Goal: Communication & Community: Answer question/provide support

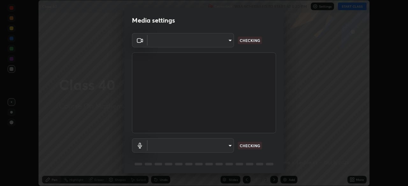
scroll to position [186, 407]
type input "6c54ecbdb3772e4859e41b9a5082f9349f80293d095f1c0b9f602b0a2d46c8bb"
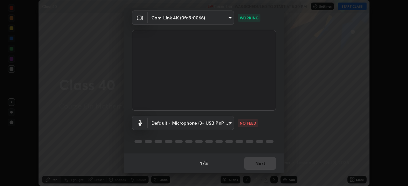
click at [229, 120] on body "Erase all Class 40 Recording WAS SCHEDULED TO START AT 5:30 PM Settings START C…" at bounding box center [204, 93] width 408 height 186
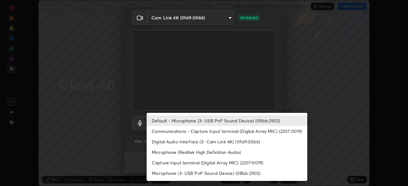
click at [248, 133] on li "Communications - Capture Input terminal (Digital Array MIC) (2207:0019)" at bounding box center [227, 131] width 161 height 11
type input "communications"
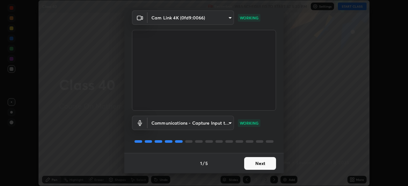
click at [259, 164] on button "Next" at bounding box center [260, 163] width 32 height 13
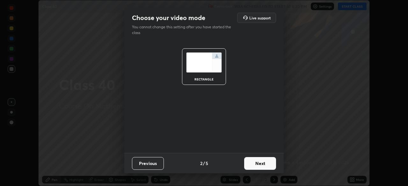
scroll to position [0, 0]
click at [259, 164] on button "Next" at bounding box center [260, 163] width 32 height 13
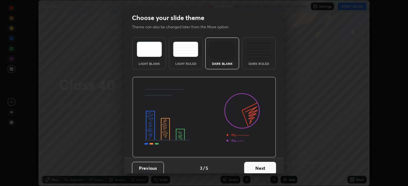
click at [262, 163] on button "Next" at bounding box center [260, 168] width 32 height 13
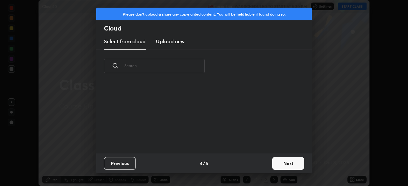
click at [277, 162] on button "Next" at bounding box center [288, 163] width 32 height 13
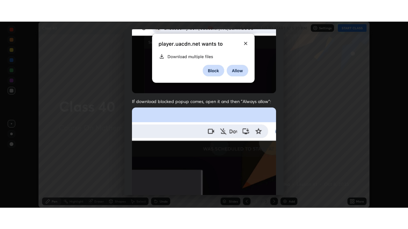
scroll to position [153, 0]
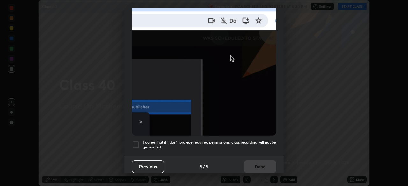
click at [234, 143] on h5 "I agree that if I don't provide required permissions, class recording will not …" at bounding box center [209, 145] width 133 height 10
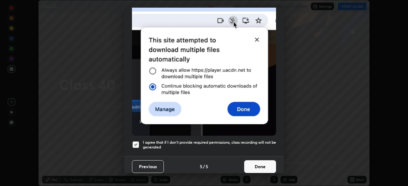
click at [257, 165] on button "Done" at bounding box center [260, 167] width 32 height 13
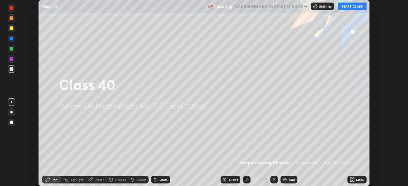
click at [353, 181] on icon at bounding box center [353, 181] width 2 height 2
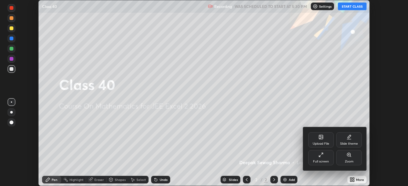
click at [320, 159] on div "Full screen" at bounding box center [320, 157] width 25 height 15
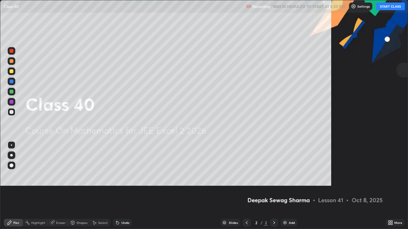
scroll to position [229, 408]
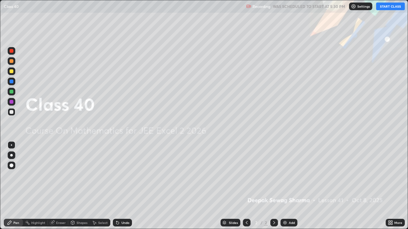
click at [386, 7] on button "START CLASS" at bounding box center [390, 7] width 29 height 8
click at [9, 154] on div at bounding box center [12, 156] width 8 height 8
click at [10, 90] on div at bounding box center [12, 92] width 4 height 4
click at [286, 186] on img at bounding box center [284, 222] width 5 height 5
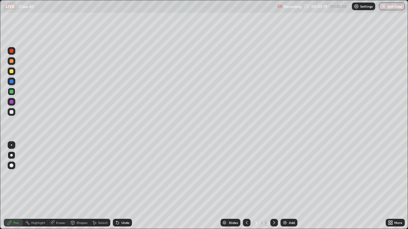
click at [11, 92] on div at bounding box center [12, 92] width 4 height 4
click at [12, 113] on div at bounding box center [12, 112] width 4 height 4
click at [124, 186] on div "Undo" at bounding box center [125, 222] width 8 height 3
click at [56, 186] on div "Eraser" at bounding box center [58, 223] width 20 height 8
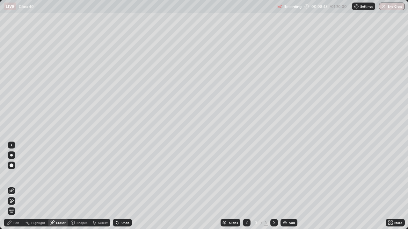
click at [10, 186] on icon at bounding box center [10, 199] width 1 height 1
click at [13, 186] on div "Pen" at bounding box center [13, 223] width 19 height 8
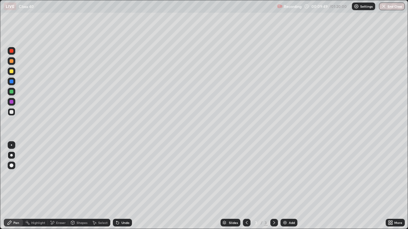
click at [101, 186] on div "Select" at bounding box center [100, 223] width 20 height 8
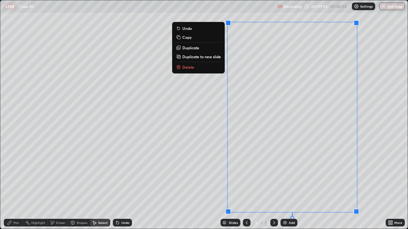
click at [214, 58] on p "Duplicate to new slide" at bounding box center [201, 56] width 39 height 5
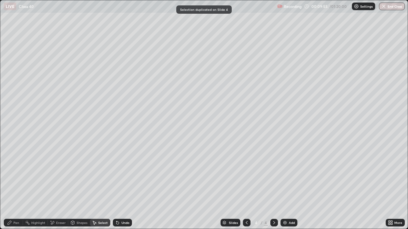
click at [11, 186] on icon at bounding box center [10, 223] width 4 height 4
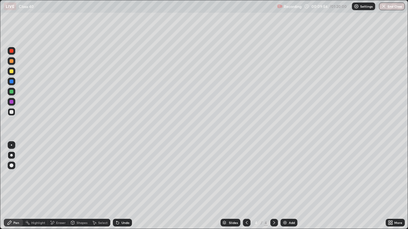
click at [10, 70] on div at bounding box center [12, 71] width 4 height 4
click at [11, 111] on div at bounding box center [12, 112] width 4 height 4
click at [272, 186] on icon at bounding box center [273, 222] width 5 height 5
click at [283, 186] on img at bounding box center [284, 222] width 5 height 5
click at [10, 93] on div at bounding box center [12, 92] width 4 height 4
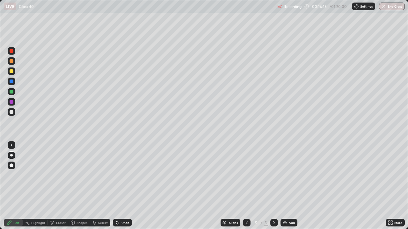
click at [123, 186] on div "Undo" at bounding box center [125, 222] width 8 height 3
click at [10, 113] on div at bounding box center [12, 112] width 4 height 4
click at [11, 71] on div at bounding box center [12, 71] width 4 height 4
click at [273, 186] on icon at bounding box center [273, 222] width 5 height 5
click at [287, 186] on div "Add" at bounding box center [288, 223] width 17 height 8
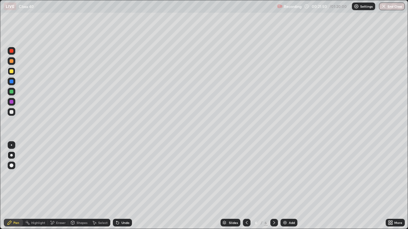
click at [11, 61] on div at bounding box center [12, 61] width 4 height 4
click at [11, 72] on div at bounding box center [12, 71] width 4 height 4
click at [10, 112] on div at bounding box center [12, 112] width 4 height 4
click at [273, 186] on icon at bounding box center [274, 222] width 2 height 3
click at [287, 186] on div "Add" at bounding box center [288, 223] width 17 height 8
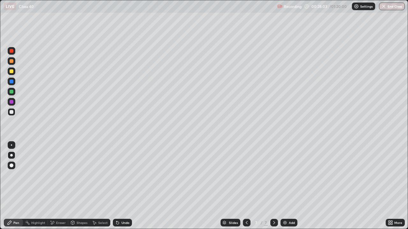
click at [122, 186] on div "Undo" at bounding box center [125, 222] width 8 height 3
click at [285, 186] on img at bounding box center [284, 222] width 5 height 5
click at [125, 186] on div "Undo" at bounding box center [125, 222] width 8 height 3
click at [246, 186] on icon at bounding box center [247, 222] width 2 height 3
click at [273, 186] on icon at bounding box center [273, 222] width 5 height 5
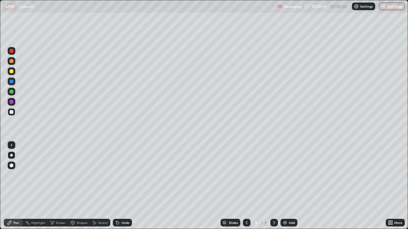
click at [244, 186] on icon at bounding box center [246, 222] width 5 height 5
click at [246, 186] on icon at bounding box center [247, 222] width 2 height 3
click at [287, 186] on div "Add" at bounding box center [288, 223] width 17 height 8
click at [11, 112] on div at bounding box center [12, 112] width 4 height 4
click at [75, 186] on div "Shapes" at bounding box center [79, 223] width 22 height 8
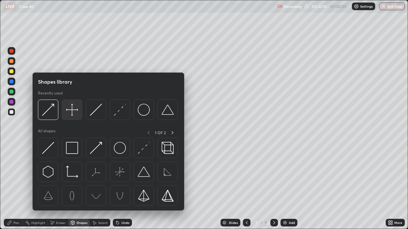
click at [71, 110] on img at bounding box center [72, 110] width 12 height 12
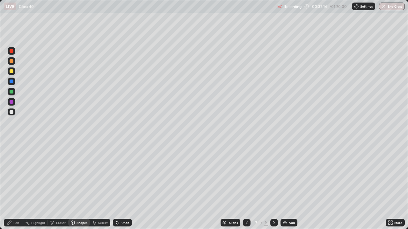
click at [10, 186] on icon at bounding box center [9, 222] width 5 height 5
click at [11, 93] on div at bounding box center [12, 92] width 4 height 4
click at [75, 186] on div "Shapes" at bounding box center [79, 223] width 22 height 8
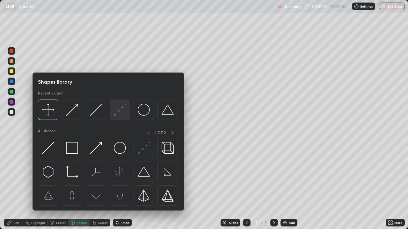
click at [117, 111] on img at bounding box center [120, 110] width 12 height 12
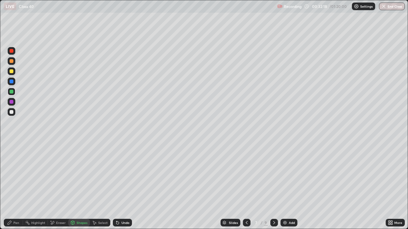
click at [11, 112] on div at bounding box center [12, 112] width 4 height 4
click at [12, 186] on div "Pen" at bounding box center [13, 223] width 19 height 8
click at [10, 72] on div at bounding box center [12, 71] width 4 height 4
click at [11, 62] on div at bounding box center [12, 61] width 4 height 4
click at [246, 186] on icon at bounding box center [246, 222] width 5 height 5
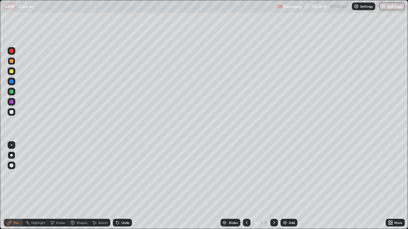
click at [273, 186] on div at bounding box center [274, 223] width 8 height 8
click at [287, 186] on img at bounding box center [284, 222] width 5 height 5
click at [247, 186] on icon at bounding box center [246, 222] width 5 height 5
click at [246, 186] on icon at bounding box center [246, 222] width 5 height 5
click at [273, 186] on icon at bounding box center [273, 222] width 5 height 5
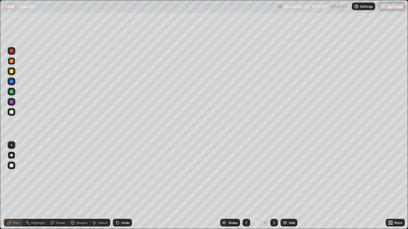
click at [273, 186] on icon at bounding box center [273, 222] width 5 height 5
click at [246, 186] on icon at bounding box center [246, 222] width 2 height 3
click at [273, 186] on icon at bounding box center [273, 222] width 5 height 5
click at [247, 186] on icon at bounding box center [246, 222] width 5 height 5
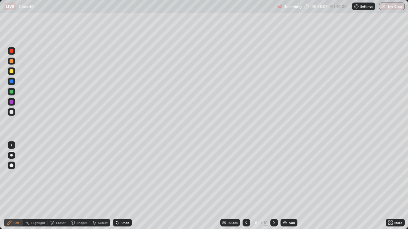
click at [245, 186] on icon at bounding box center [246, 222] width 5 height 5
click at [247, 186] on icon at bounding box center [246, 222] width 5 height 5
click at [274, 186] on icon at bounding box center [273, 222] width 5 height 5
click at [273, 186] on icon at bounding box center [273, 222] width 5 height 5
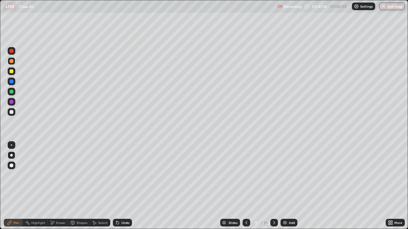
click at [273, 186] on icon at bounding box center [273, 222] width 5 height 5
click at [246, 186] on icon at bounding box center [246, 222] width 2 height 3
click at [246, 186] on icon at bounding box center [246, 222] width 5 height 5
click at [245, 186] on icon at bounding box center [246, 222] width 5 height 5
click at [10, 90] on div at bounding box center [12, 92] width 4 height 4
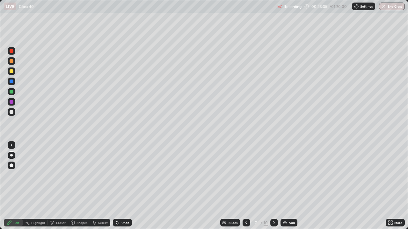
click at [57, 186] on div "Eraser" at bounding box center [58, 223] width 20 height 8
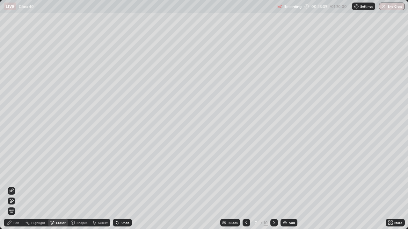
click at [12, 186] on icon at bounding box center [9, 222] width 5 height 5
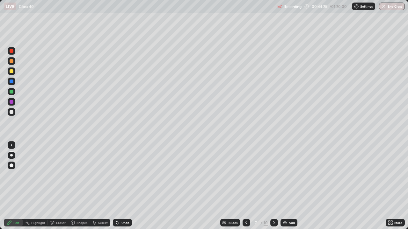
click at [272, 186] on icon at bounding box center [273, 222] width 5 height 5
click at [273, 186] on icon at bounding box center [273, 222] width 5 height 5
click at [246, 186] on icon at bounding box center [246, 222] width 5 height 5
click at [274, 186] on icon at bounding box center [273, 222] width 5 height 5
click at [246, 186] on icon at bounding box center [246, 222] width 5 height 5
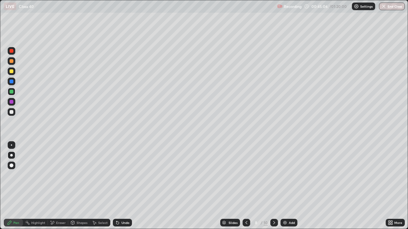
click at [247, 186] on div at bounding box center [246, 223] width 8 height 8
click at [246, 186] on icon at bounding box center [246, 222] width 5 height 5
click at [273, 186] on icon at bounding box center [273, 222] width 5 height 5
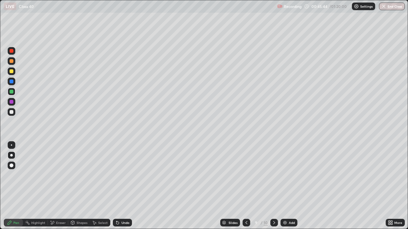
click at [273, 186] on icon at bounding box center [274, 222] width 2 height 3
click at [286, 186] on img at bounding box center [284, 222] width 5 height 5
click at [11, 70] on div at bounding box center [12, 71] width 4 height 4
click at [247, 186] on icon at bounding box center [246, 222] width 5 height 5
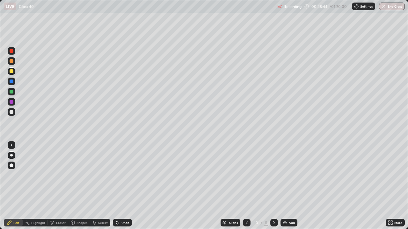
click at [246, 186] on icon at bounding box center [247, 222] width 2 height 3
click at [246, 186] on icon at bounding box center [246, 222] width 5 height 5
click at [273, 186] on div at bounding box center [274, 223] width 8 height 8
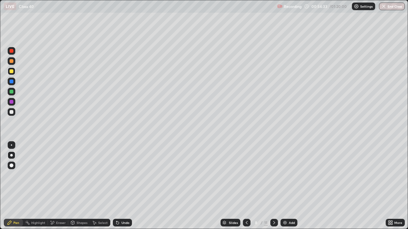
click at [274, 186] on icon at bounding box center [273, 222] width 5 height 5
click at [99, 186] on div "Select" at bounding box center [103, 222] width 10 height 3
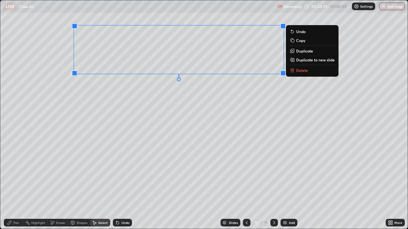
click at [302, 60] on p "Duplicate to new slide" at bounding box center [315, 59] width 39 height 5
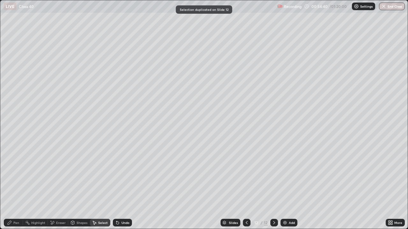
click at [13, 186] on div "Pen" at bounding box center [13, 223] width 19 height 8
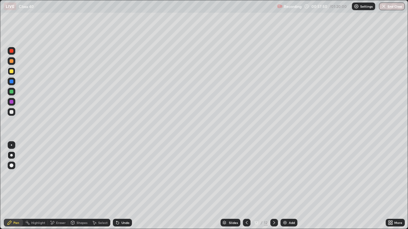
click at [284, 186] on img at bounding box center [284, 222] width 5 height 5
click at [246, 186] on icon at bounding box center [246, 222] width 5 height 5
click at [274, 186] on icon at bounding box center [273, 222] width 5 height 5
click at [12, 92] on div at bounding box center [12, 92] width 4 height 4
click at [11, 71] on div at bounding box center [12, 71] width 4 height 4
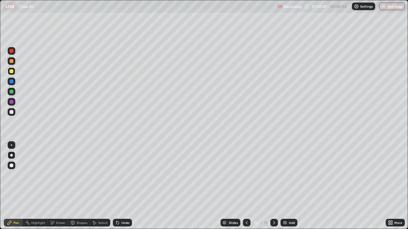
click at [246, 186] on icon at bounding box center [246, 222] width 5 height 5
click at [282, 186] on img at bounding box center [284, 222] width 5 height 5
click at [10, 93] on div at bounding box center [12, 92] width 4 height 4
click at [245, 186] on icon at bounding box center [246, 222] width 5 height 5
click at [273, 186] on icon at bounding box center [273, 222] width 5 height 5
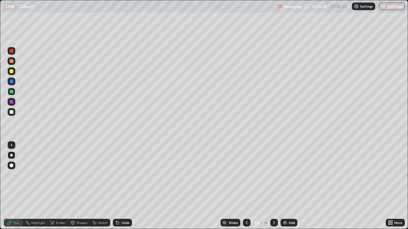
click at [270, 186] on div at bounding box center [274, 223] width 8 height 8
click at [246, 186] on icon at bounding box center [246, 222] width 5 height 5
click at [245, 186] on icon at bounding box center [246, 222] width 5 height 5
click at [273, 186] on icon at bounding box center [274, 222] width 2 height 3
click at [271, 186] on icon at bounding box center [273, 222] width 5 height 5
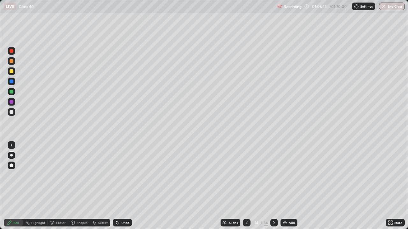
click at [273, 186] on icon at bounding box center [273, 222] width 5 height 5
click at [287, 186] on div "Add" at bounding box center [288, 223] width 17 height 8
click at [11, 71] on div at bounding box center [12, 71] width 4 height 4
click at [78, 186] on div "Shapes" at bounding box center [81, 222] width 11 height 3
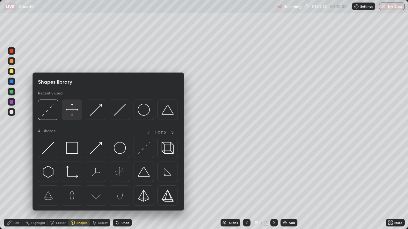
click at [71, 112] on img at bounding box center [72, 110] width 12 height 12
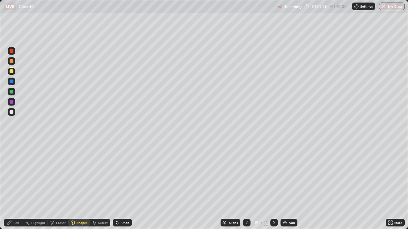
click at [11, 111] on div at bounding box center [12, 112] width 4 height 4
click at [11, 73] on div at bounding box center [12, 71] width 4 height 4
click at [122, 186] on div "Undo" at bounding box center [125, 222] width 8 height 3
click at [12, 186] on div "Pen" at bounding box center [13, 223] width 19 height 8
click at [120, 186] on div "Undo" at bounding box center [122, 223] width 19 height 8
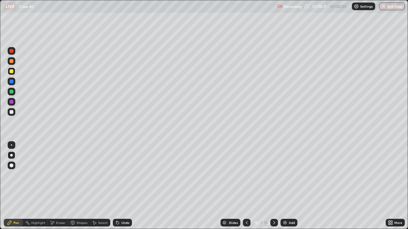
click at [13, 91] on div at bounding box center [12, 92] width 4 height 4
click at [12, 72] on div at bounding box center [12, 71] width 4 height 4
click at [80, 186] on div "Shapes" at bounding box center [81, 222] width 11 height 3
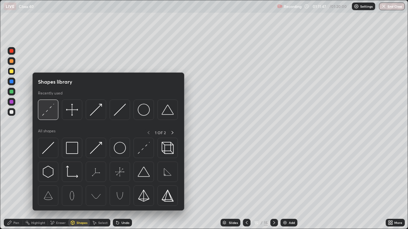
click at [47, 112] on img at bounding box center [48, 110] width 12 height 12
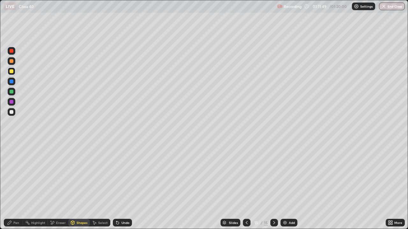
click at [11, 112] on div at bounding box center [12, 112] width 4 height 4
click at [10, 186] on icon at bounding box center [10, 223] width 4 height 4
click at [11, 101] on div at bounding box center [12, 102] width 4 height 4
click at [79, 186] on div "Shapes" at bounding box center [81, 222] width 11 height 3
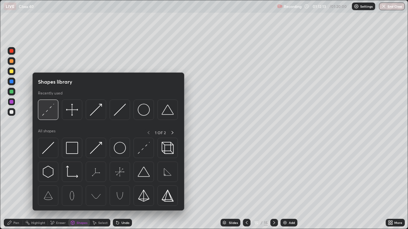
click at [49, 111] on img at bounding box center [48, 110] width 12 height 12
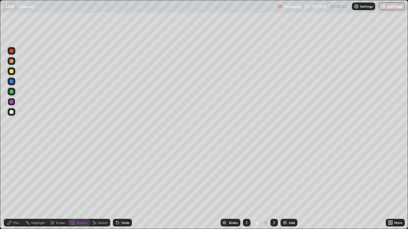
click at [12, 186] on icon at bounding box center [9, 222] width 5 height 5
click at [10, 92] on div at bounding box center [12, 92] width 4 height 4
click at [11, 82] on div at bounding box center [12, 82] width 4 height 4
click at [11, 102] on div at bounding box center [12, 102] width 4 height 4
click at [121, 186] on div "Undo" at bounding box center [125, 222] width 8 height 3
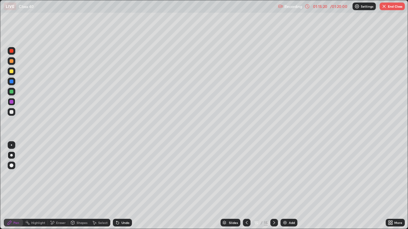
click at [15, 186] on div "Pen" at bounding box center [16, 222] width 6 height 3
click at [12, 82] on div at bounding box center [12, 82] width 4 height 4
click at [285, 186] on img at bounding box center [284, 222] width 5 height 5
click at [247, 186] on div at bounding box center [247, 223] width 8 height 8
click at [274, 186] on icon at bounding box center [273, 222] width 5 height 5
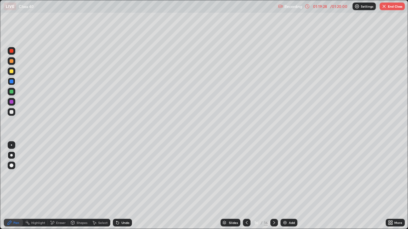
click at [387, 5] on button "End Class" at bounding box center [391, 7] width 25 height 8
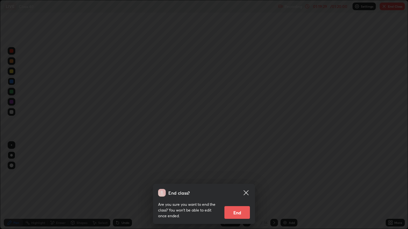
click at [232, 186] on button "End" at bounding box center [236, 212] width 25 height 13
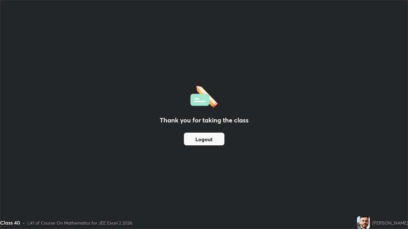
click at [198, 140] on button "Logout" at bounding box center [204, 139] width 40 height 13
